Goal: Transaction & Acquisition: Purchase product/service

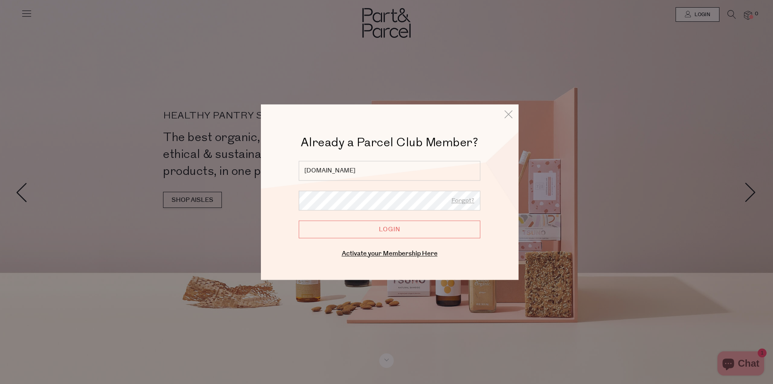
click at [348, 171] on input "sisuep.yukicai2gmail.com" at bounding box center [390, 171] width 182 height 20
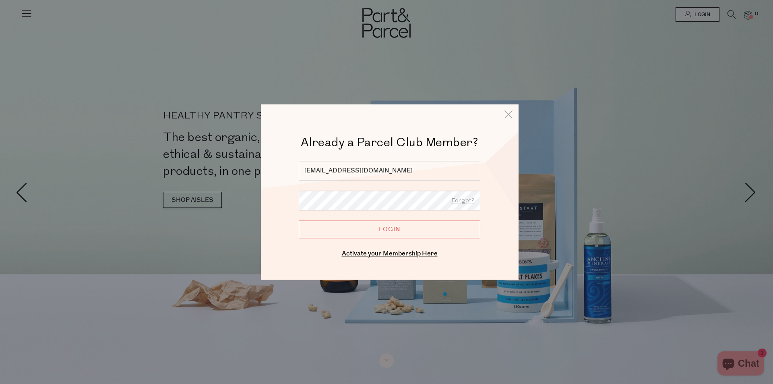
type input "[EMAIL_ADDRESS][DOMAIN_NAME]"
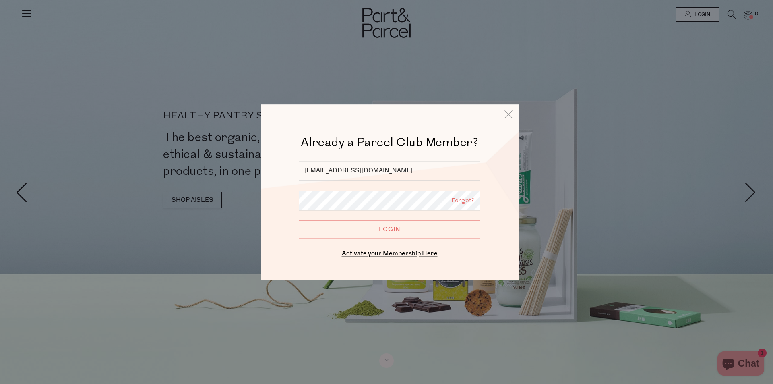
click at [463, 201] on link "Forgot?" at bounding box center [462, 201] width 23 height 10
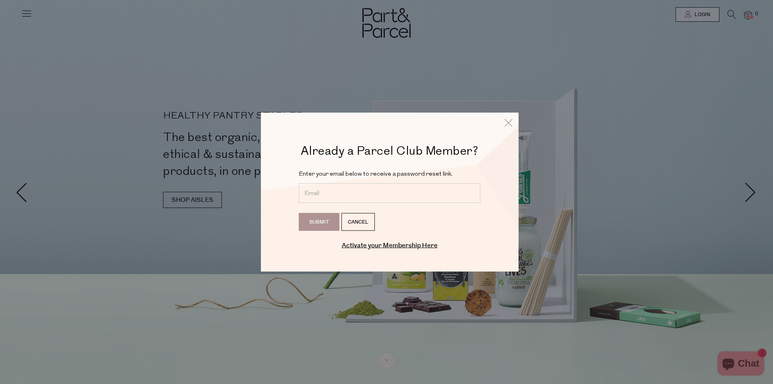
click at [328, 188] on input "email" at bounding box center [390, 193] width 182 height 20
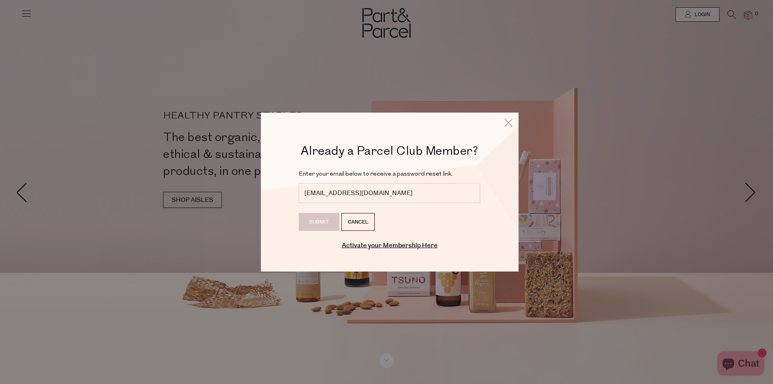
type input "[EMAIL_ADDRESS][DOMAIN_NAME]"
click at [314, 224] on input "Submit" at bounding box center [319, 222] width 41 height 18
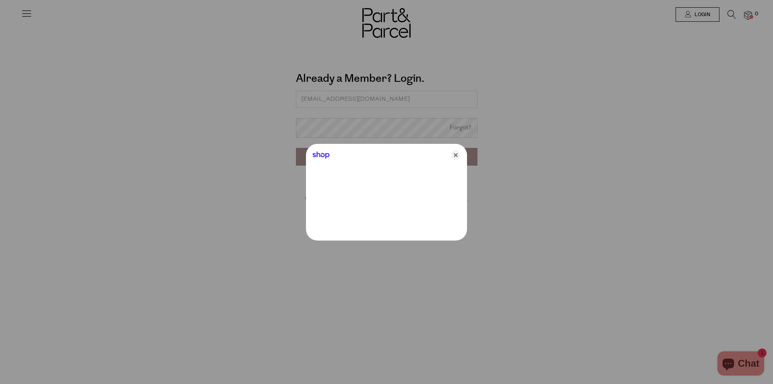
type input "[EMAIL_ADDRESS][DOMAIN_NAME]"
click at [458, 158] on icon "Close" at bounding box center [456, 155] width 10 height 10
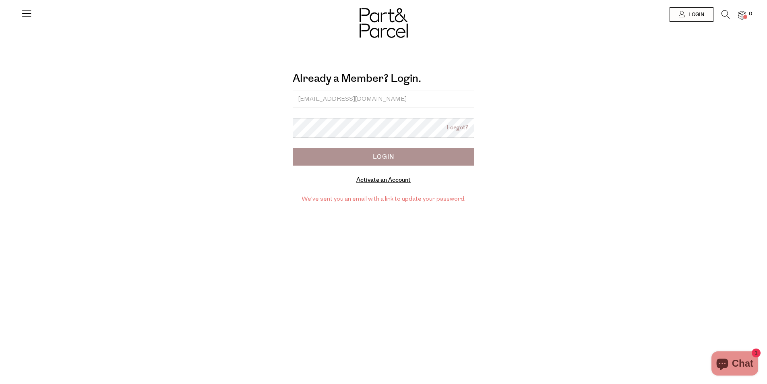
click at [374, 159] on input "Login" at bounding box center [384, 157] width 182 height 18
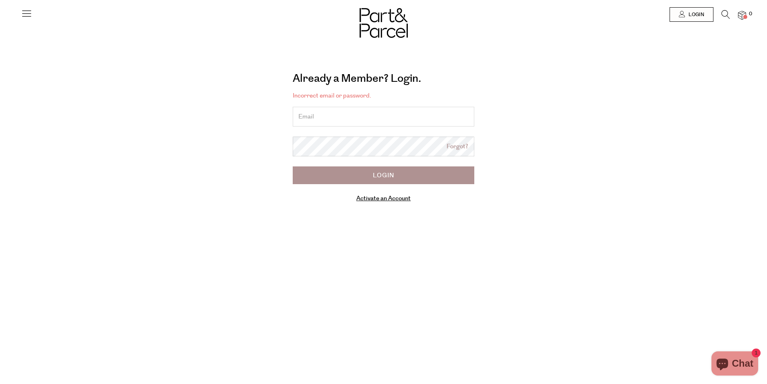
click at [312, 116] on input "email" at bounding box center [384, 117] width 182 height 20
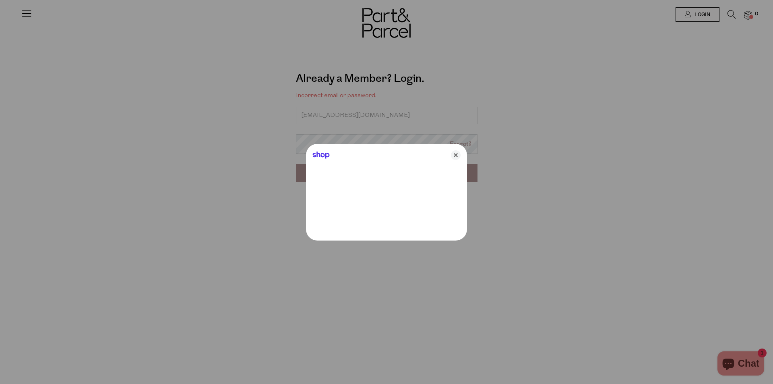
type input "[EMAIL_ADDRESS][DOMAIN_NAME]"
click at [456, 157] on icon "Close" at bounding box center [456, 155] width 10 height 10
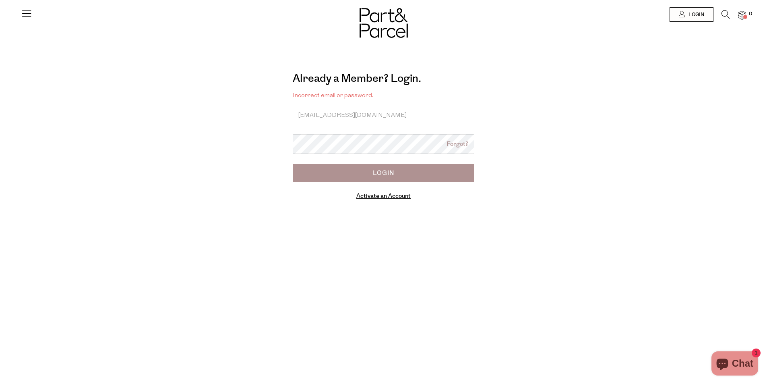
click at [390, 170] on input "Login" at bounding box center [384, 173] width 182 height 18
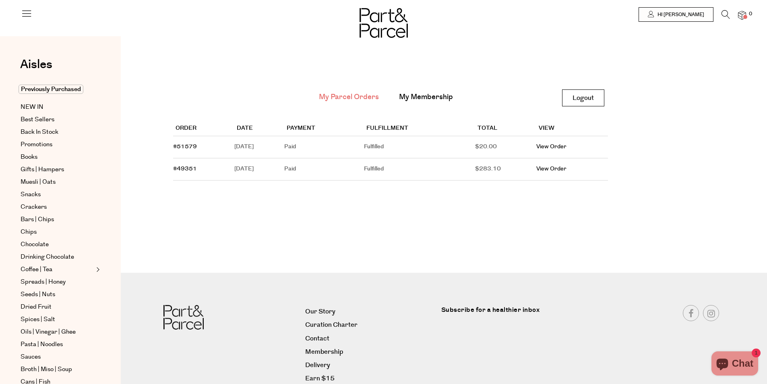
click at [745, 13] on img at bounding box center [742, 15] width 8 height 9
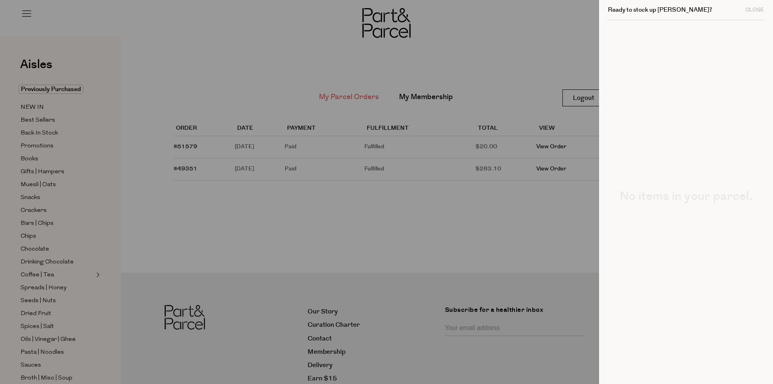
click at [660, 60] on div "No items in your parcel." at bounding box center [686, 192] width 156 height 345
click at [444, 252] on div at bounding box center [386, 192] width 773 height 384
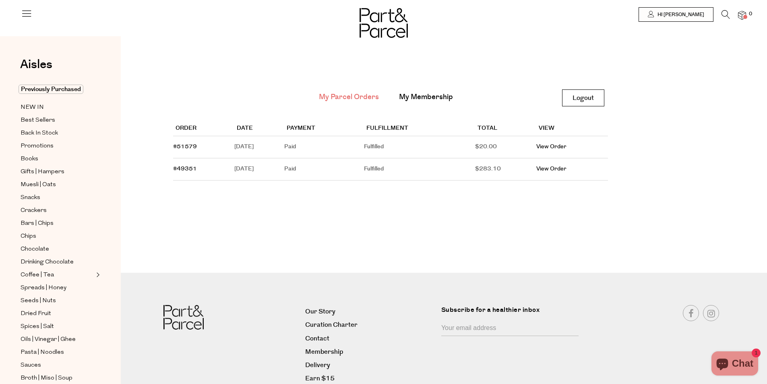
click at [747, 17] on div at bounding box center [383, 14] width 767 height 29
click at [745, 18] on span at bounding box center [745, 17] width 4 height 4
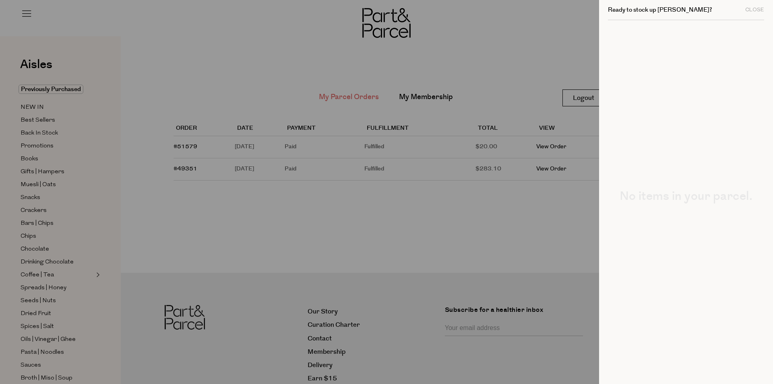
click at [706, 197] on h2 "No items in your parcel." at bounding box center [686, 196] width 156 height 12
click at [267, 33] on div at bounding box center [386, 192] width 773 height 384
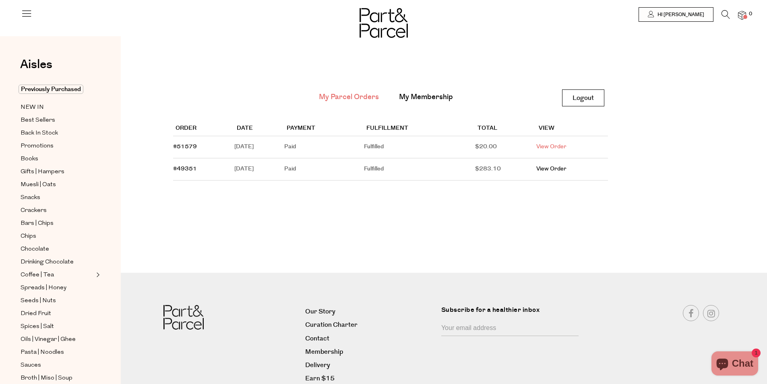
click at [561, 144] on link "View Order" at bounding box center [551, 147] width 30 height 8
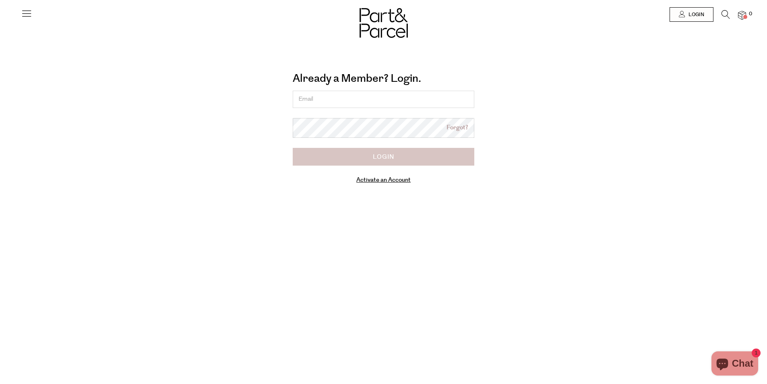
type input "[EMAIL_ADDRESS][DOMAIN_NAME]"
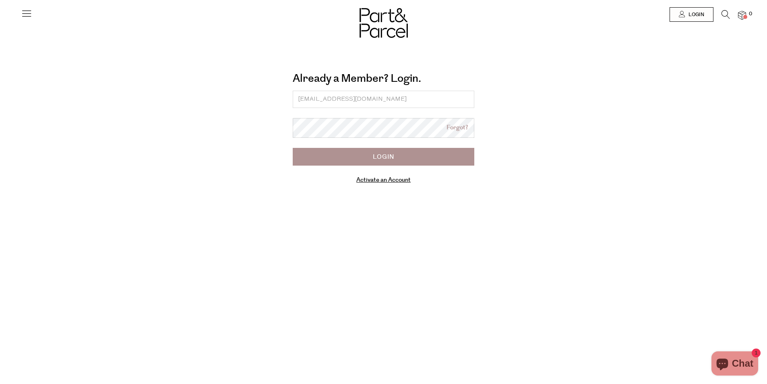
click at [380, 161] on input "Login" at bounding box center [384, 157] width 182 height 18
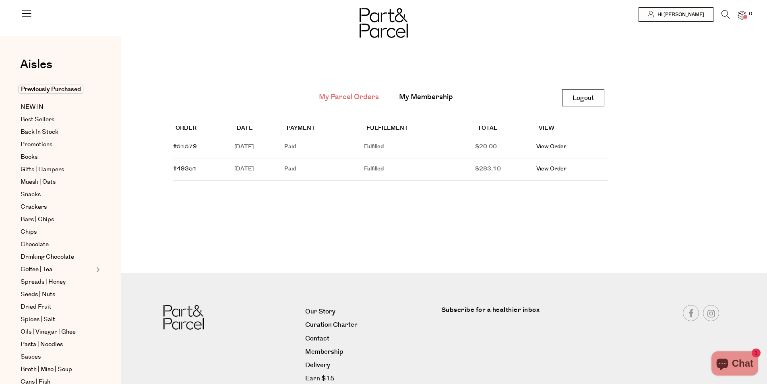
click at [560, 169] on link "View Order" at bounding box center [551, 169] width 30 height 8
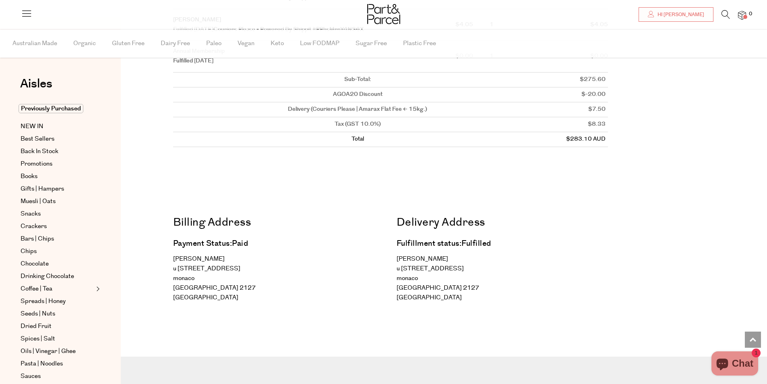
scroll to position [813, 0]
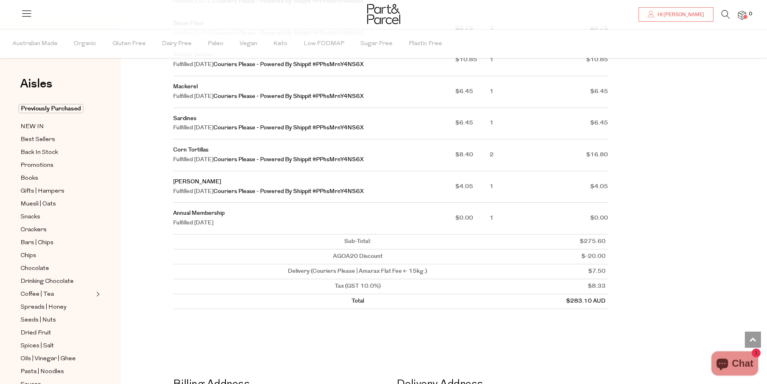
click at [366, 249] on td "Sub-Total:" at bounding box center [357, 241] width 369 height 15
click at [341, 279] on td "Delivery (Couriers Please | Amarax Flat Fee < 15kg.)" at bounding box center [357, 271] width 369 height 15
click at [48, 166] on span "Promotions" at bounding box center [37, 166] width 33 height 10
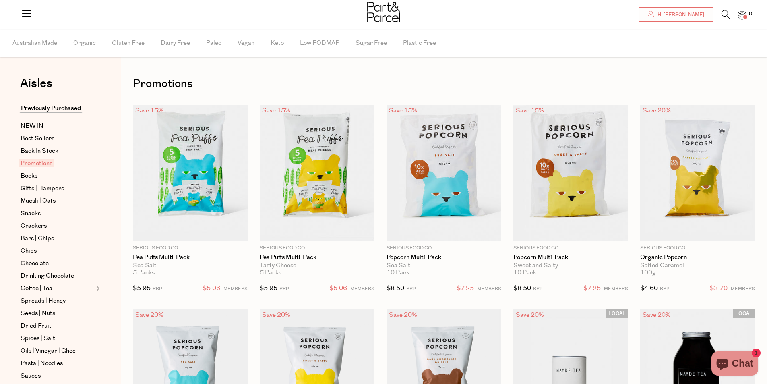
scroll to position [40, 0]
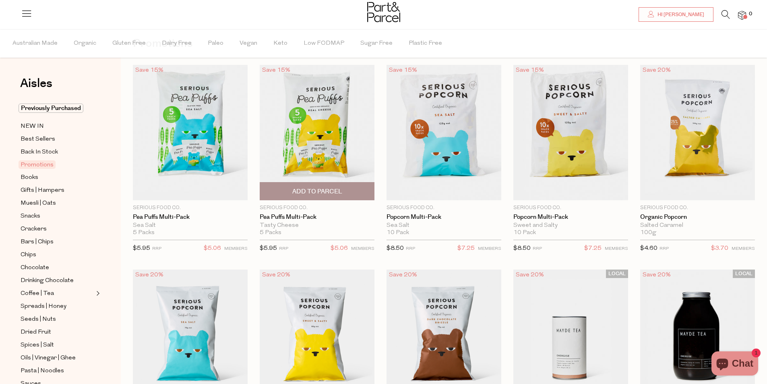
click at [295, 119] on img at bounding box center [317, 132] width 115 height 135
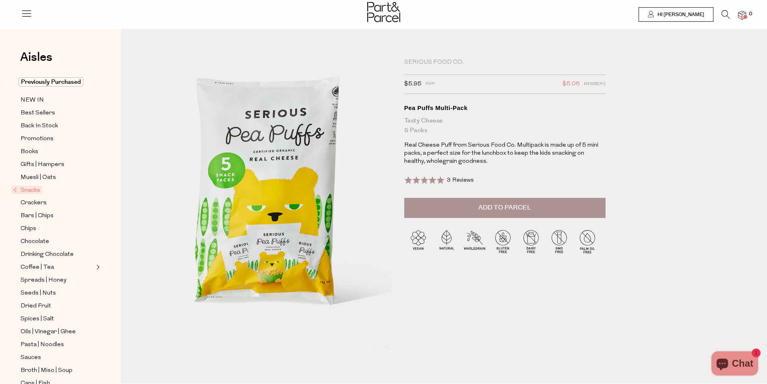
click at [522, 204] on span "Add to Parcel" at bounding box center [504, 207] width 53 height 9
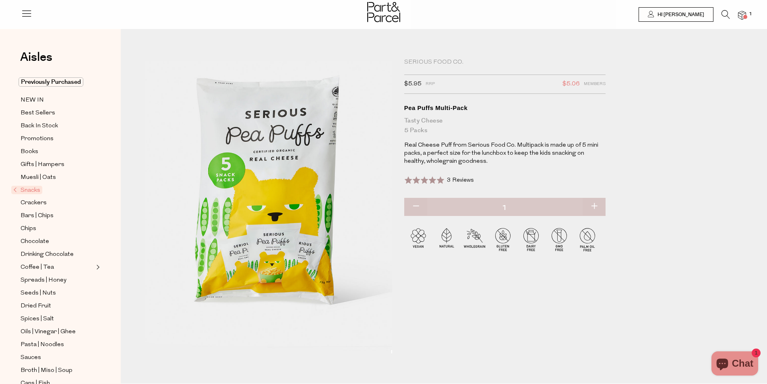
click at [741, 17] on img at bounding box center [742, 15] width 8 height 9
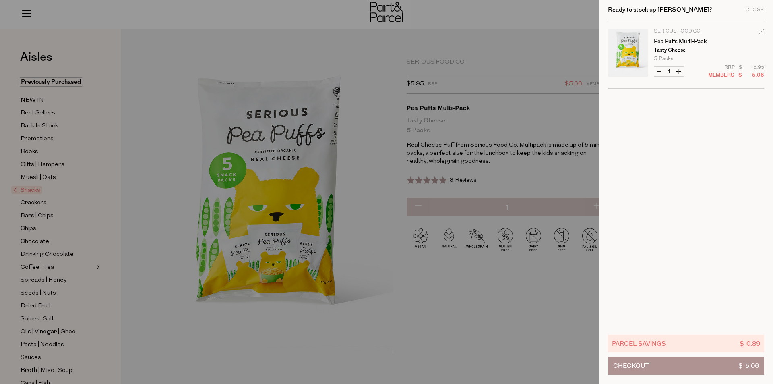
click at [678, 73] on button "Increase Pea Puffs Multi-Pack" at bounding box center [679, 71] width 10 height 9
type input "2"
click at [678, 73] on form "Image Product Total Qty Serious Food Co. Pea Puffs Multi-Pack Tasty Cheese 5 Pa…" at bounding box center [686, 54] width 156 height 68
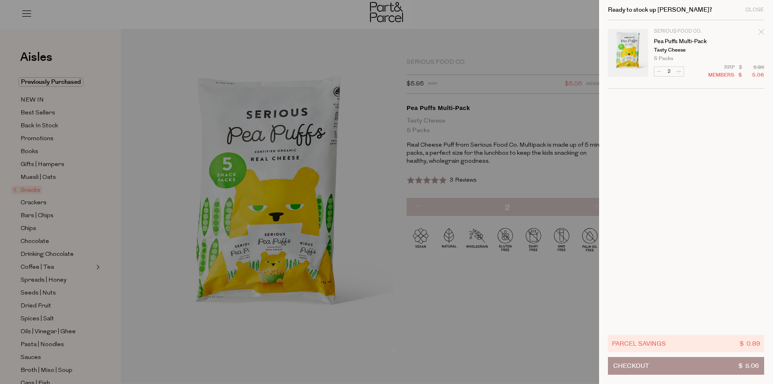
click at [678, 73] on form "Image Product Total Qty Serious Food Co. Pea Puffs Multi-Pack Tasty Cheese 5 Pa…" at bounding box center [686, 54] width 156 height 68
click at [677, 74] on button "Increase Pea Puffs Multi-Pack" at bounding box center [679, 71] width 10 height 9
type input "3"
click at [681, 74] on button "Increase Pea Puffs Multi-Pack" at bounding box center [679, 71] width 10 height 9
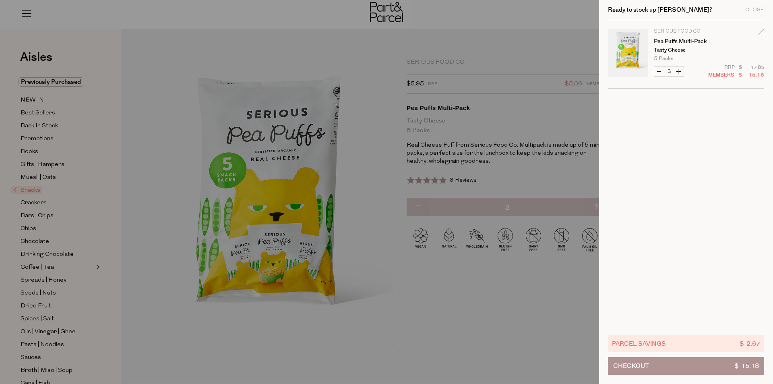
type input "4"
click at [680, 74] on button "Increase Pea Puffs Multi-Pack" at bounding box center [679, 71] width 10 height 9
type input "5"
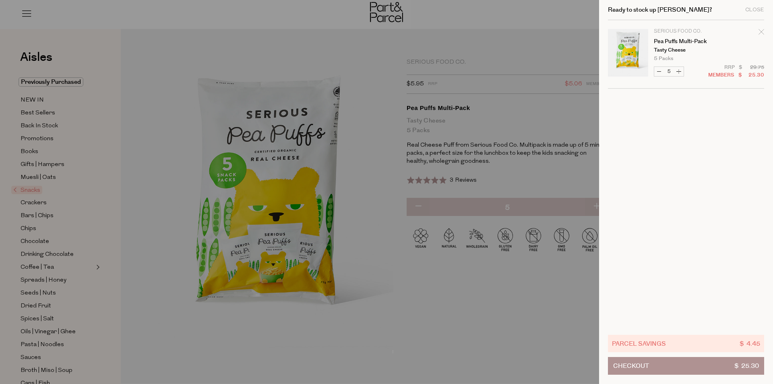
click at [680, 72] on button "Increase Pea Puffs Multi-Pack" at bounding box center [679, 71] width 10 height 9
type input "6"
click at [680, 72] on button "Increase Pea Puffs Multi-Pack" at bounding box center [679, 71] width 10 height 9
type input "7"
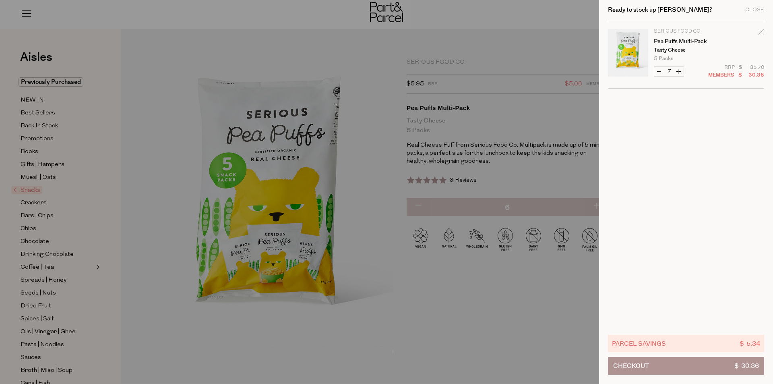
type input "7"
click at [680, 72] on button "Increase Pea Puffs Multi-Pack" at bounding box center [679, 71] width 10 height 9
type input "8"
click at [680, 72] on button "Increase Pea Puffs Multi-Pack" at bounding box center [679, 71] width 10 height 9
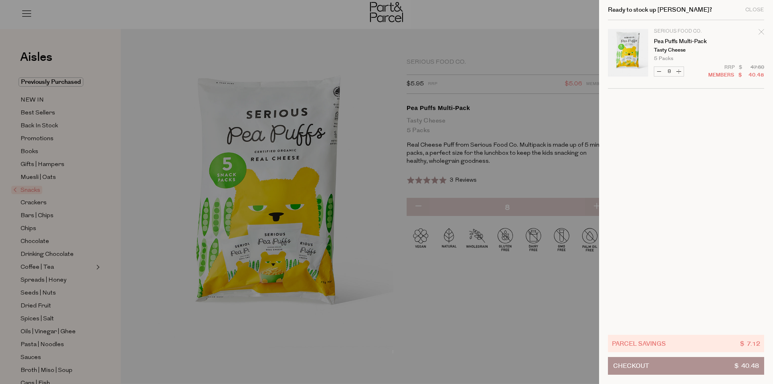
type input "9"
click at [680, 72] on button "Increase Pea Puffs Multi-Pack" at bounding box center [679, 71] width 10 height 9
type input "10"
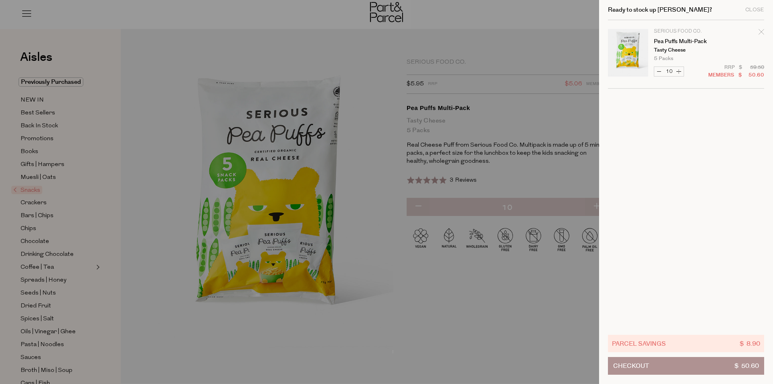
click at [680, 72] on button "Increase Pea Puffs Multi-Pack" at bounding box center [679, 71] width 10 height 9
type input "11"
click at [680, 72] on button "Increase Pea Puffs Multi-Pack" at bounding box center [679, 71] width 10 height 9
type input "12"
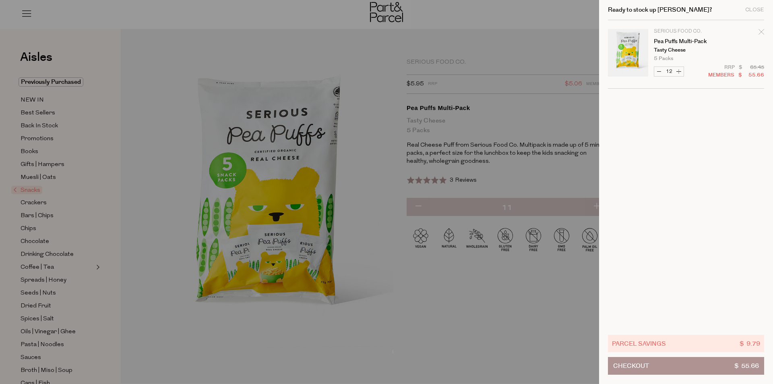
type input "12"
click at [680, 72] on button "Increase Pea Puffs Multi-Pack" at bounding box center [679, 71] width 10 height 9
type input "13"
click at [680, 72] on button "Increase Pea Puffs Multi-Pack" at bounding box center [679, 71] width 10 height 9
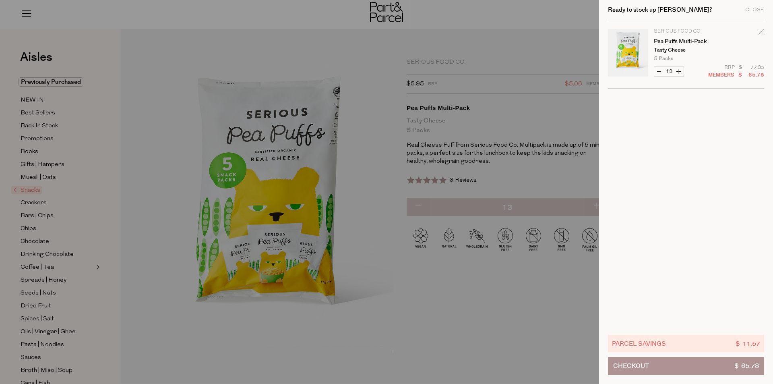
type input "14"
click at [680, 72] on button "Increase Pea Puffs Multi-Pack" at bounding box center [679, 71] width 10 height 9
type input "15"
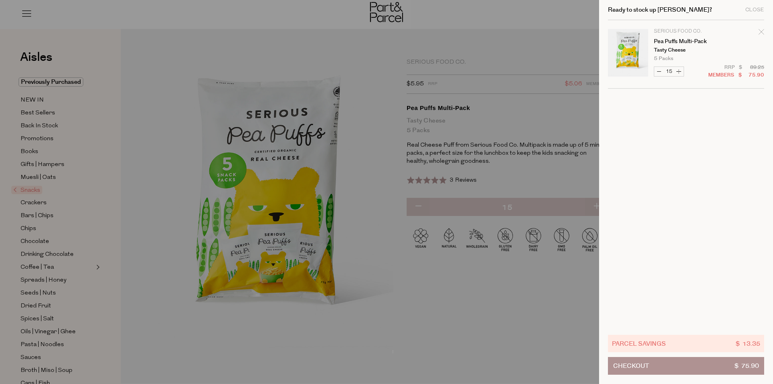
click at [680, 72] on button "Increase Pea Puffs Multi-Pack" at bounding box center [679, 71] width 10 height 9
type input "16"
click at [680, 72] on button "Increase Pea Puffs Multi-Pack" at bounding box center [679, 71] width 10 height 9
type input "17"
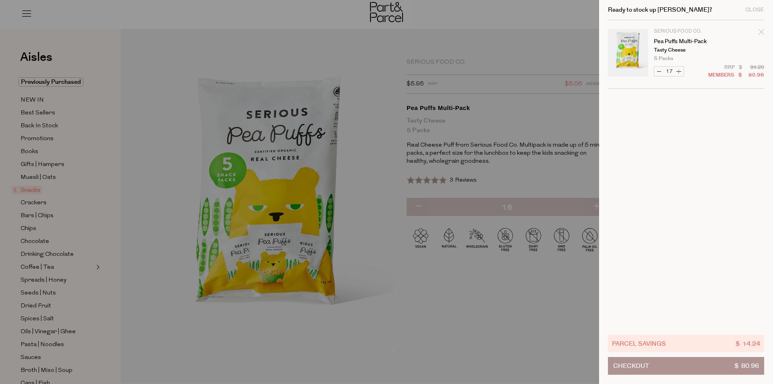
type input "17"
click at [680, 72] on button "Increase Pea Puffs Multi-Pack" at bounding box center [679, 71] width 10 height 9
type input "18"
click at [680, 72] on button "Increase Pea Puffs Multi-Pack" at bounding box center [679, 71] width 10 height 9
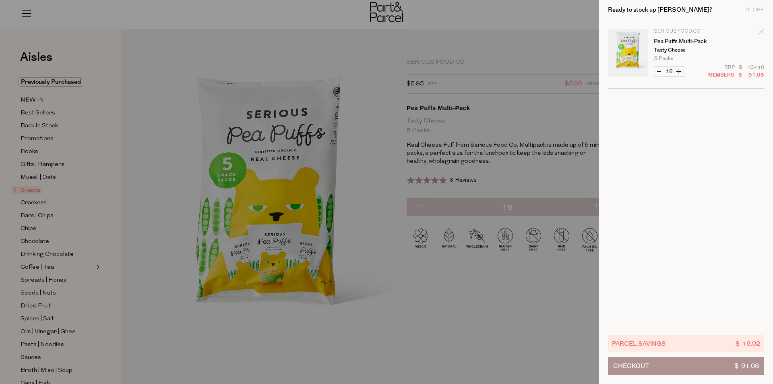
type input "19"
click at [680, 72] on button "Increase Pea Puffs Multi-Pack" at bounding box center [679, 71] width 10 height 9
type input "20"
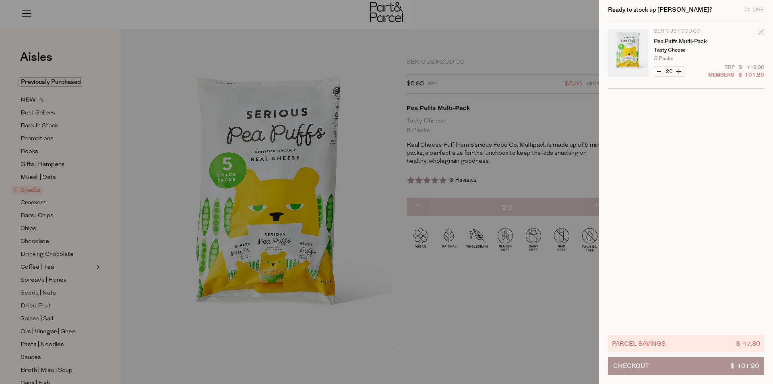
click at [680, 72] on button "Increase Pea Puffs Multi-Pack" at bounding box center [679, 71] width 10 height 9
type input "21"
click at [730, 361] on div "Parcel Savings $ 18.69 Checkout $ 106.26" at bounding box center [686, 355] width 156 height 40
click at [730, 361] on span "$ 106.26" at bounding box center [744, 365] width 29 height 17
